Goal: Find specific page/section: Find specific page/section

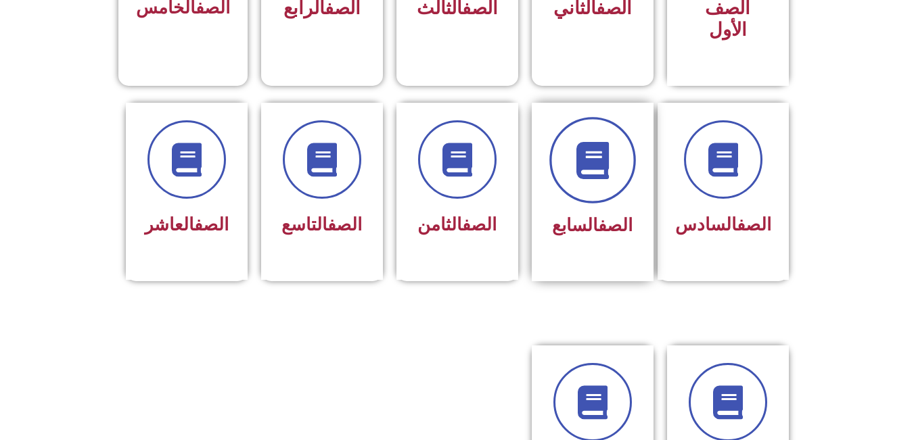
scroll to position [496, 0]
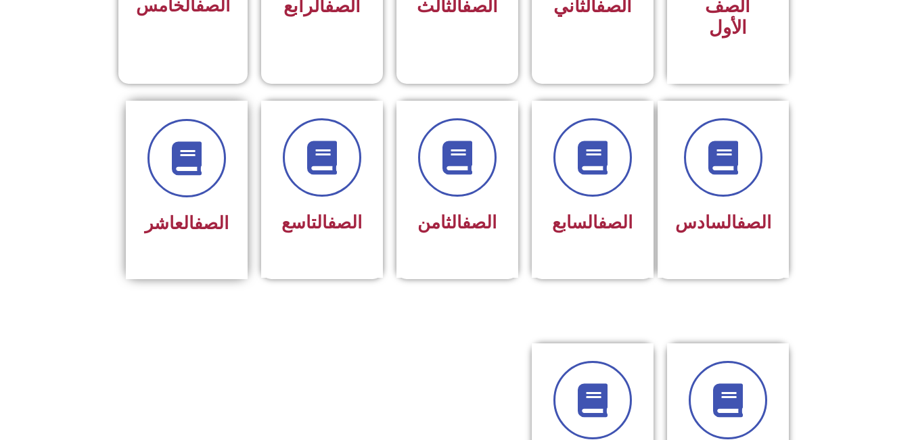
click at [147, 180] on div "الصف العاشر" at bounding box center [186, 180] width 85 height 122
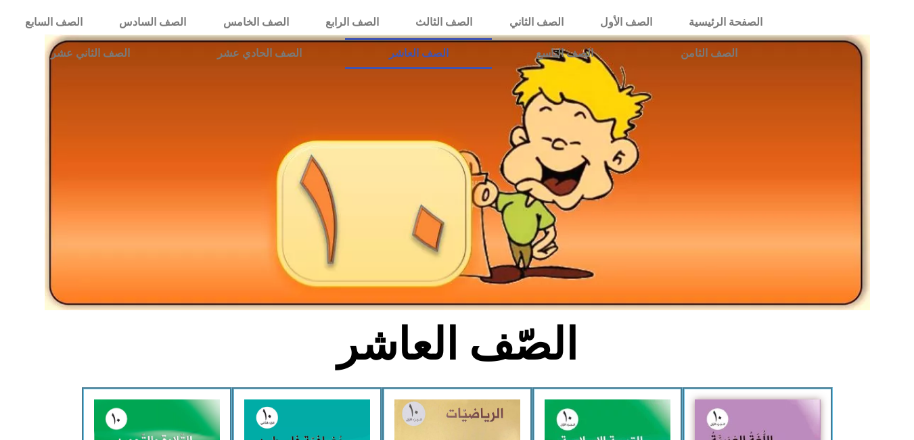
scroll to position [271, 0]
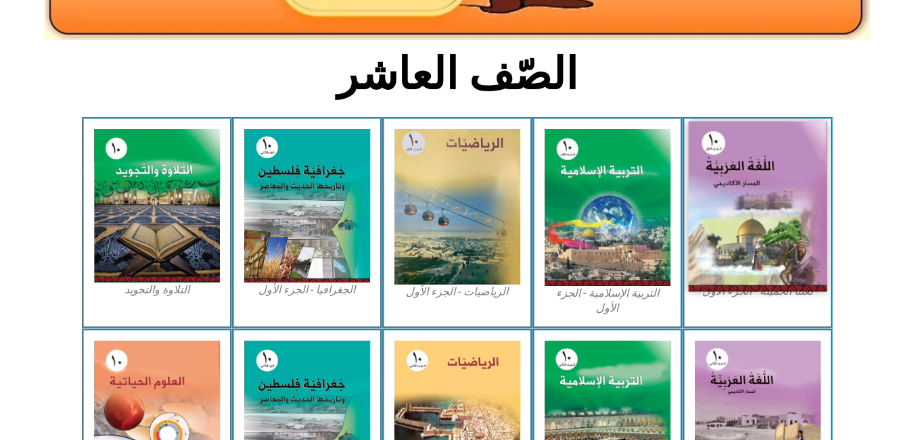
click at [756, 193] on img at bounding box center [757, 207] width 139 height 170
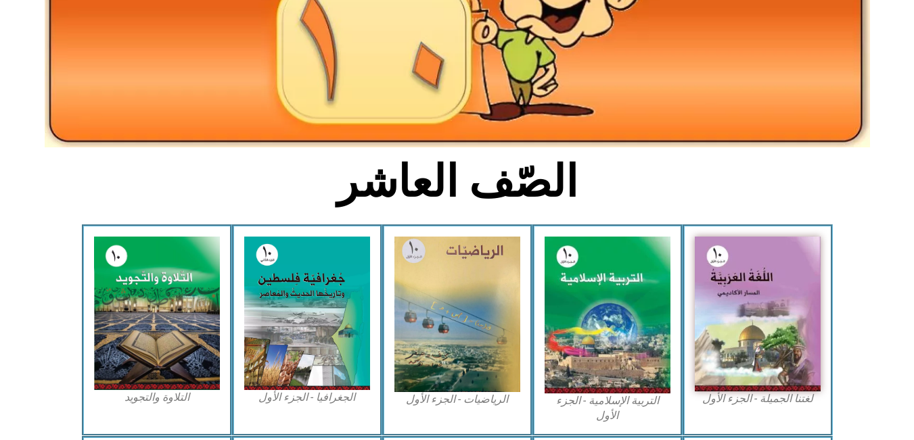
scroll to position [0, 0]
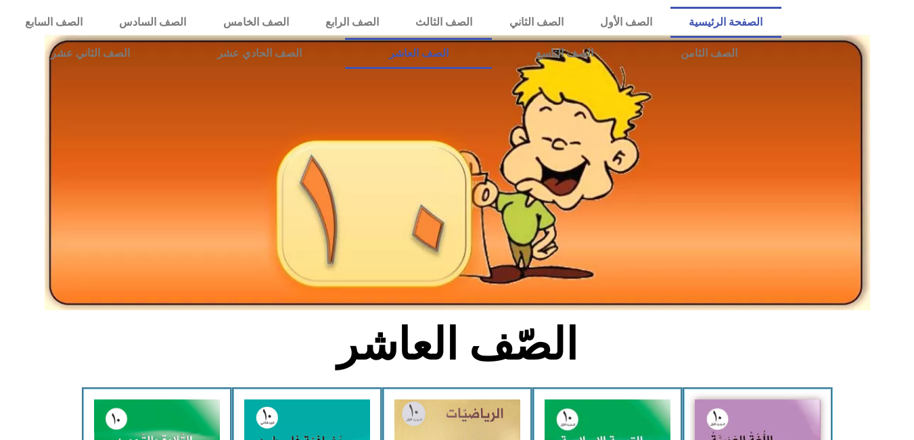
click at [770, 16] on link "الصفحة الرئيسية" at bounding box center [725, 22] width 110 height 31
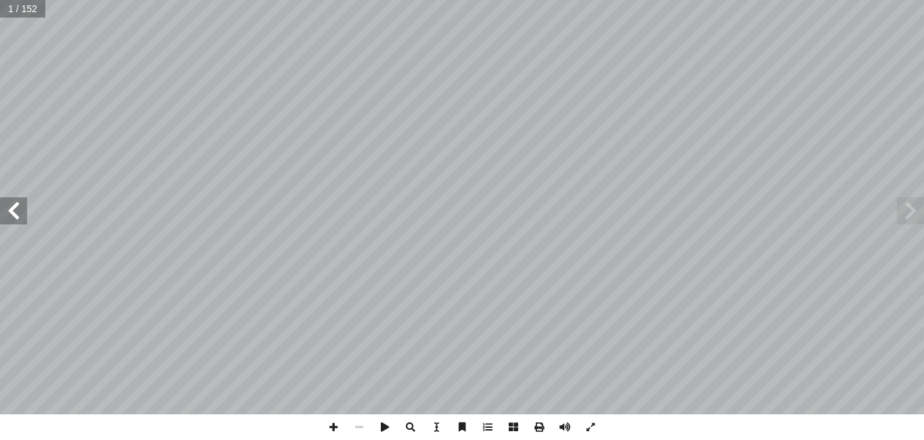
click at [24, 216] on span at bounding box center [13, 211] width 27 height 27
drag, startPoint x: 24, startPoint y: 216, endPoint x: 14, endPoint y: 213, distance: 10.5
click at [22, 216] on span at bounding box center [13, 211] width 27 height 27
click at [14, 213] on span at bounding box center [13, 211] width 27 height 27
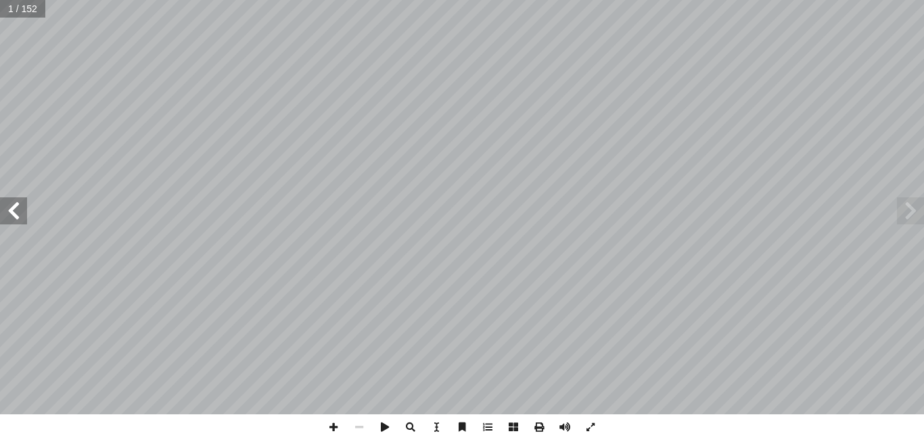
click at [14, 213] on span at bounding box center [13, 211] width 27 height 27
click at [14, 212] on span at bounding box center [13, 211] width 27 height 27
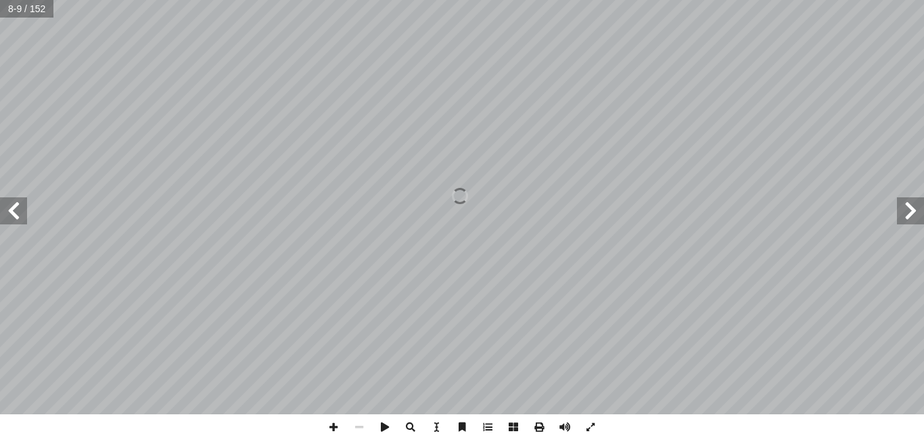
click at [14, 212] on span at bounding box center [13, 211] width 27 height 27
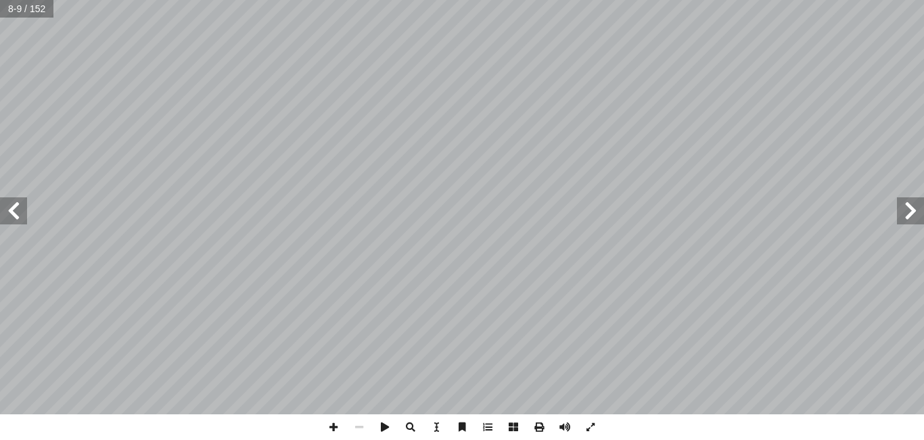
click at [14, 212] on span at bounding box center [13, 211] width 27 height 27
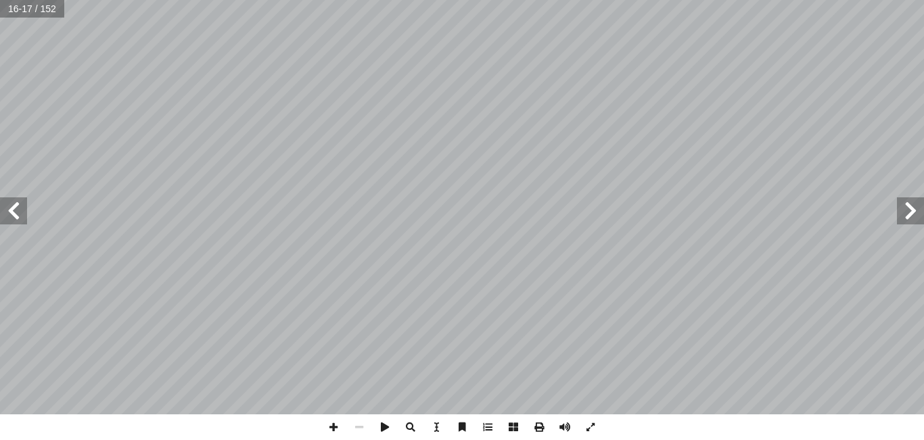
click at [14, 213] on span at bounding box center [13, 211] width 27 height 27
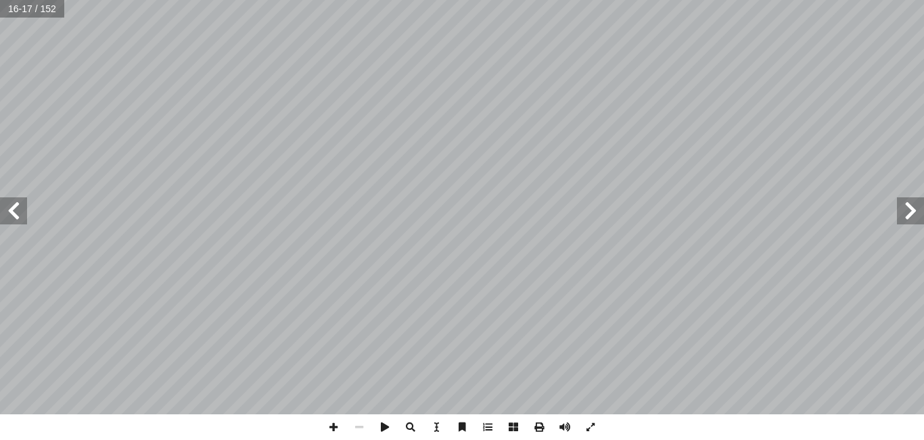
click at [14, 213] on span at bounding box center [13, 211] width 27 height 27
click at [14, 214] on span at bounding box center [13, 211] width 27 height 27
click at [16, 205] on span at bounding box center [13, 211] width 27 height 27
click at [14, 206] on span at bounding box center [13, 211] width 27 height 27
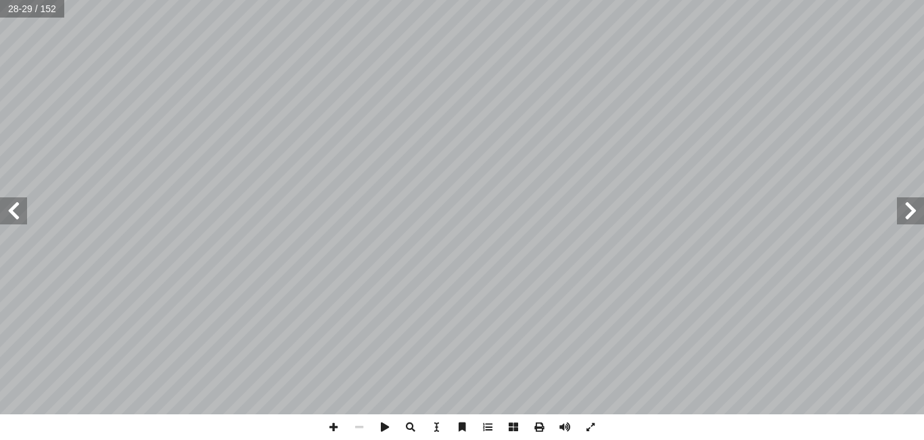
click at [14, 206] on span at bounding box center [13, 211] width 27 height 27
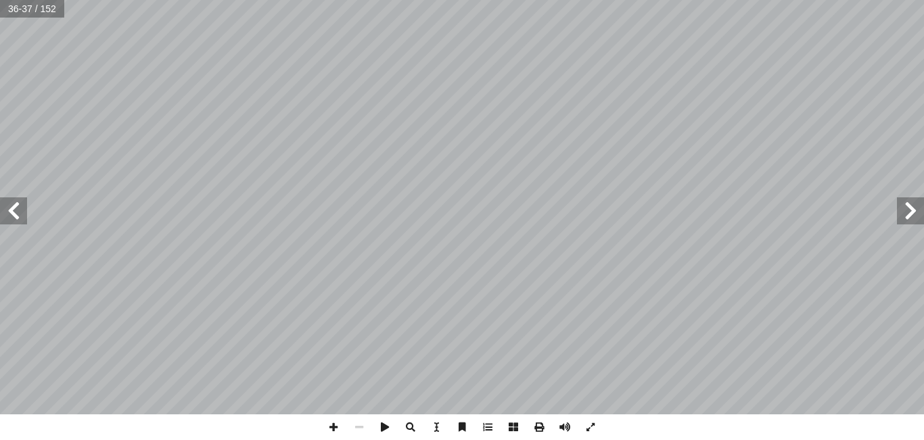
click at [18, 215] on span at bounding box center [13, 211] width 27 height 27
click at [20, 221] on span at bounding box center [13, 211] width 27 height 27
click at [906, 217] on span at bounding box center [910, 211] width 27 height 27
click at [904, 215] on span at bounding box center [910, 211] width 27 height 27
click at [23, 215] on span at bounding box center [13, 211] width 27 height 27
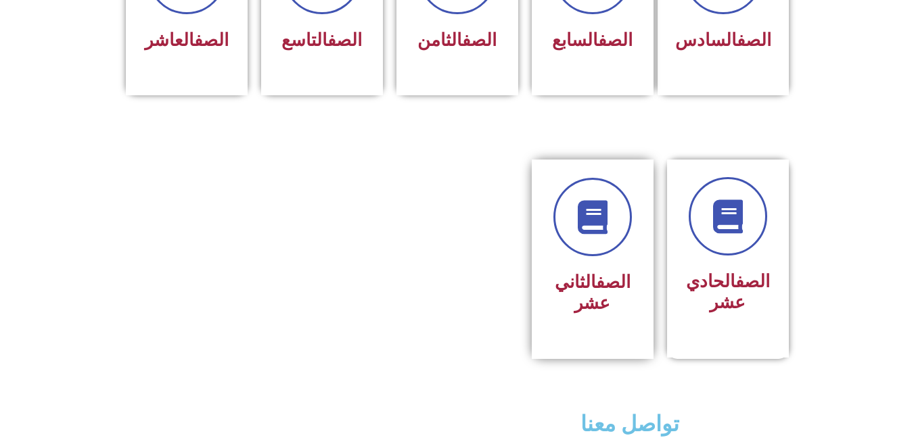
scroll to position [676, 0]
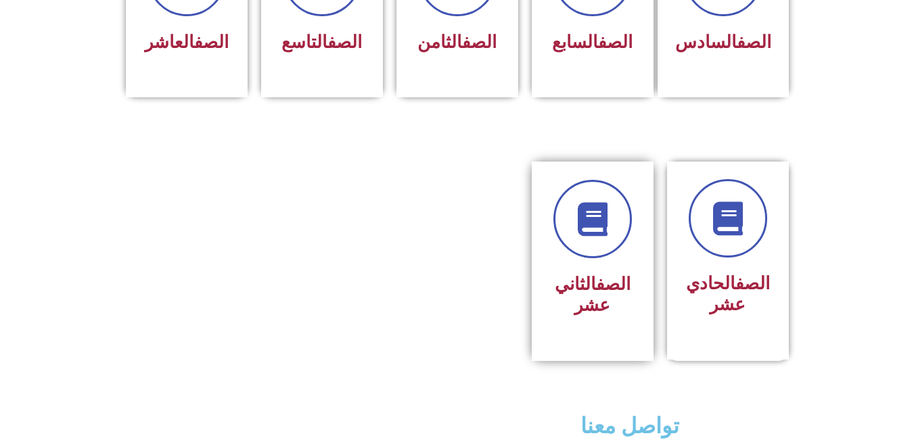
click at [605, 274] on link "الصف" at bounding box center [613, 284] width 34 height 20
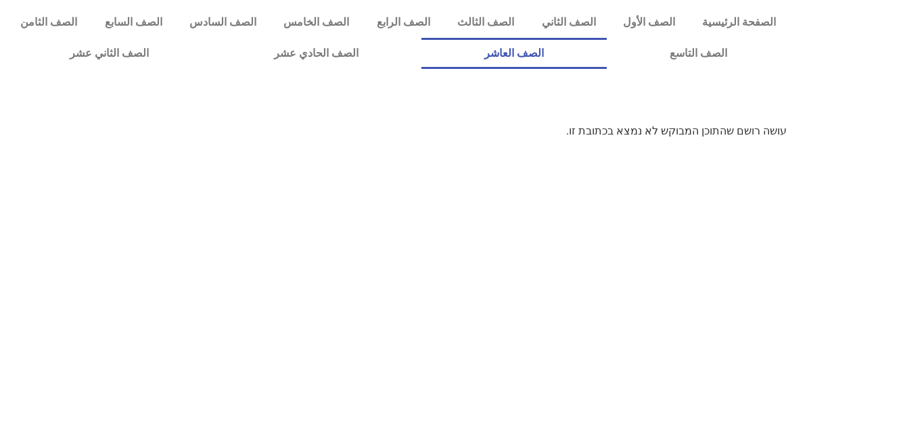
click at [607, 45] on link "الصف العاشر" at bounding box center [513, 53] width 185 height 31
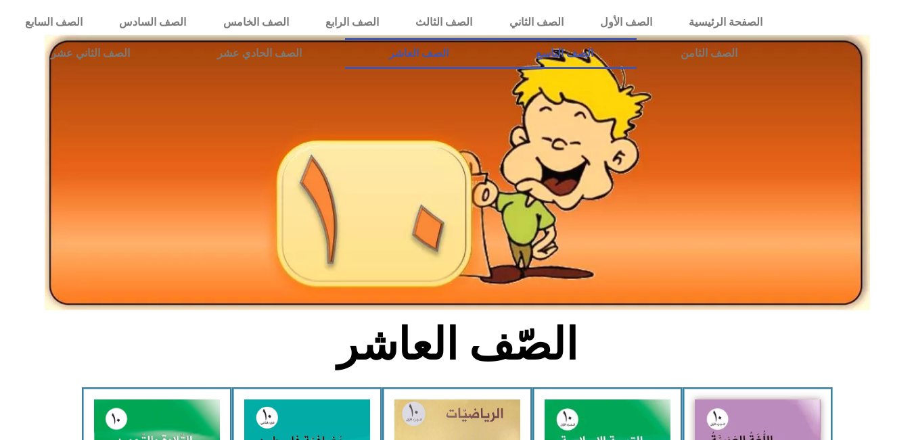
click at [492, 38] on link "الصف التاسع" at bounding box center [564, 53] width 145 height 31
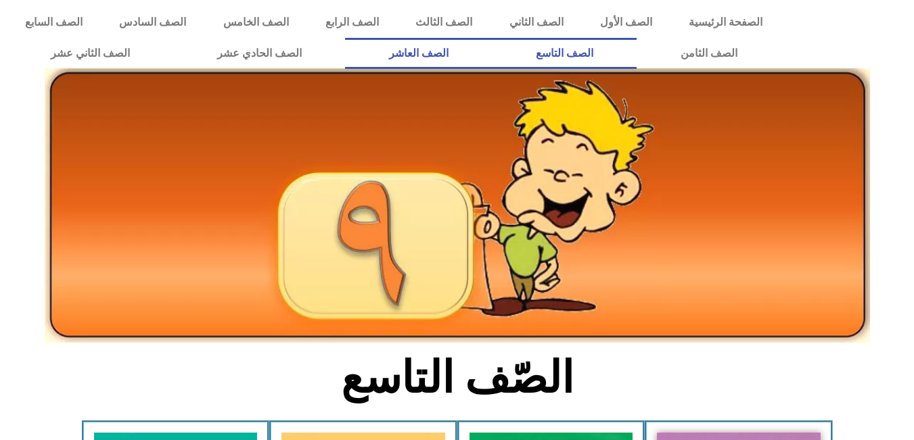
click at [492, 53] on link "الصف العاشر" at bounding box center [418, 53] width 147 height 31
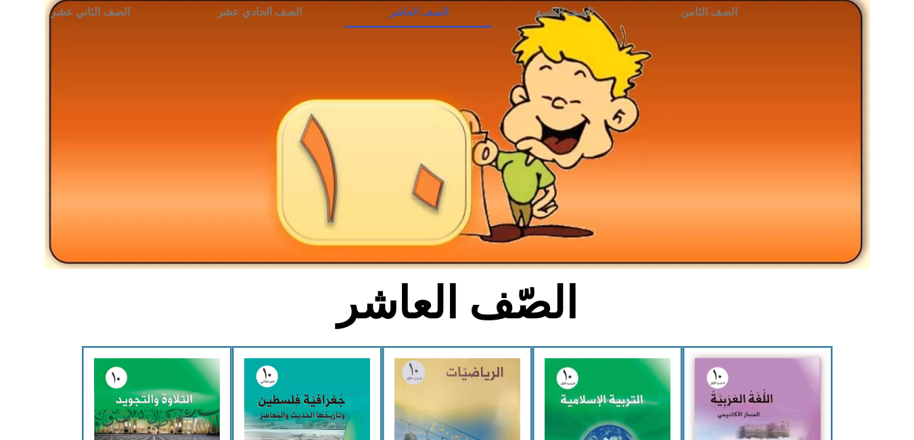
scroll to position [225, 0]
